Goal: Task Accomplishment & Management: Complete application form

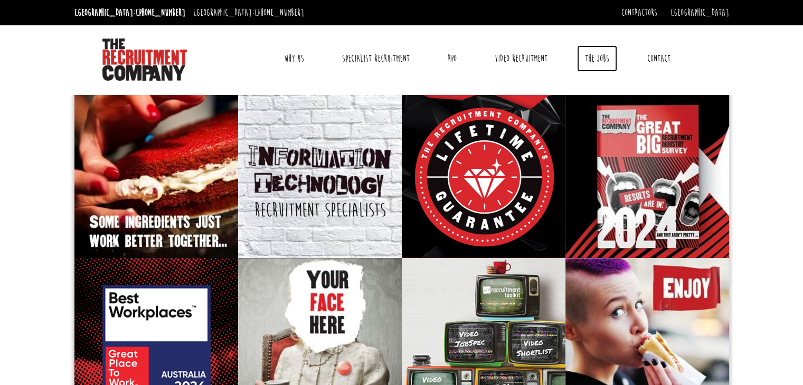
click at [593, 58] on link "The Jobs" at bounding box center [597, 58] width 40 height 26
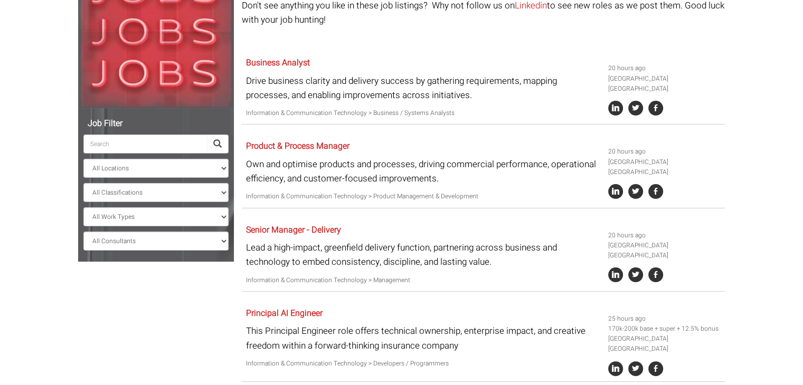
scroll to position [211, 0]
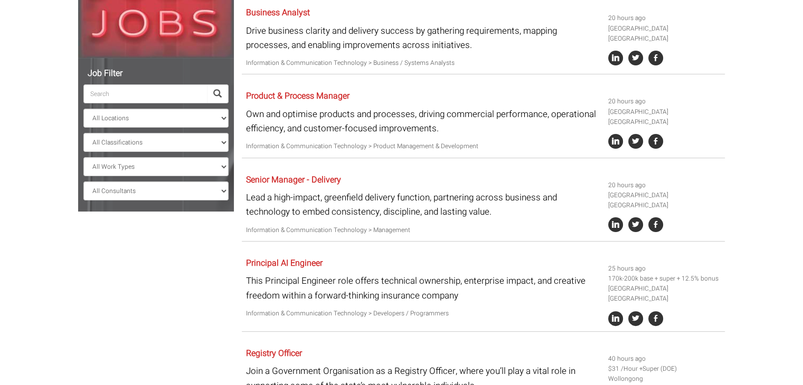
click at [171, 90] on input "search" at bounding box center [145, 93] width 124 height 19
paste input "Junior IT Support Aanalyst"
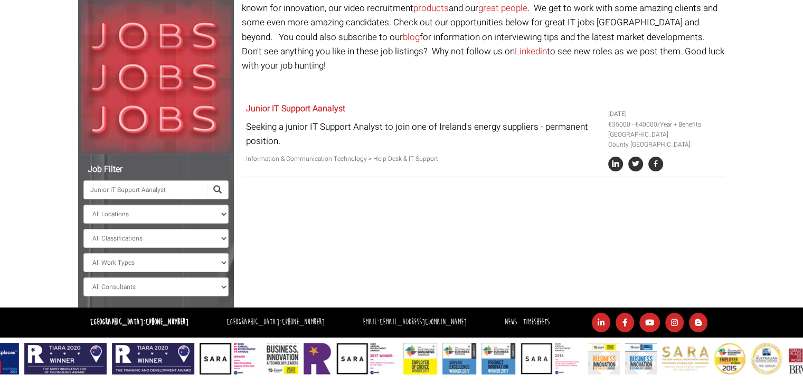
scroll to position [115, 0]
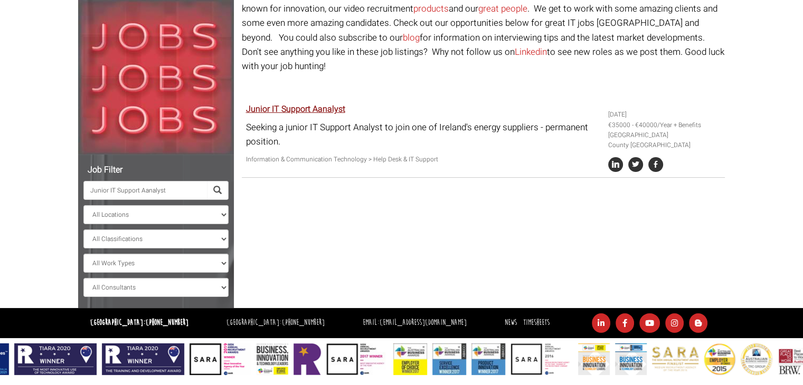
type input "Junior IT Support Aanalyst"
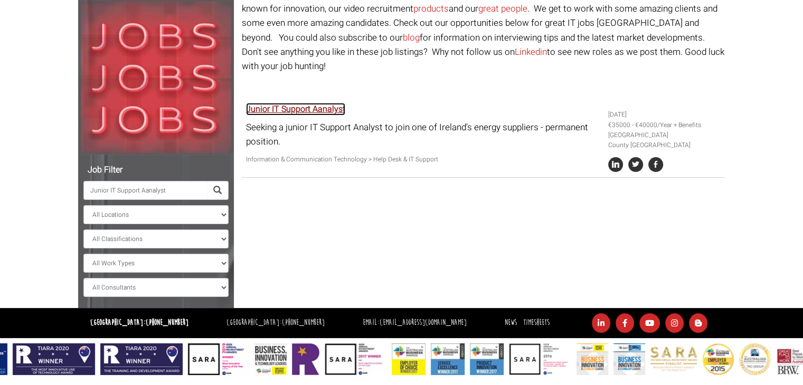
click at [290, 103] on link "Junior IT Support Aanalyst" at bounding box center [295, 109] width 99 height 13
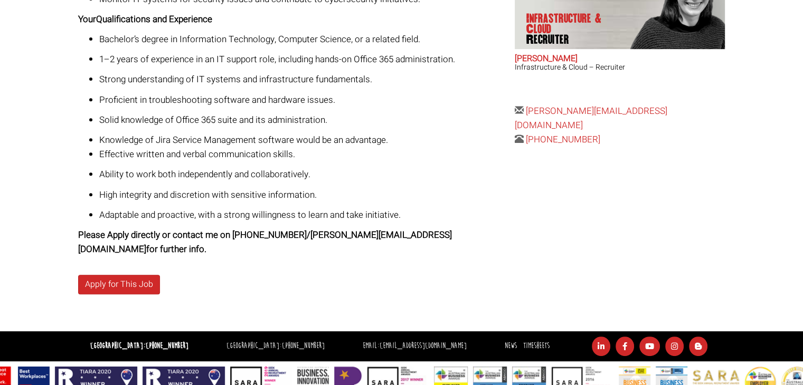
scroll to position [414, 0]
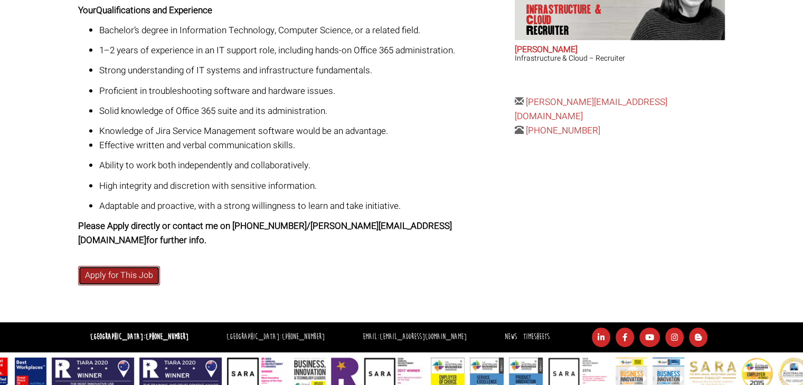
click at [148, 266] on link "Apply for This Job" at bounding box center [119, 276] width 82 height 20
